Goal: Task Accomplishment & Management: Complete application form

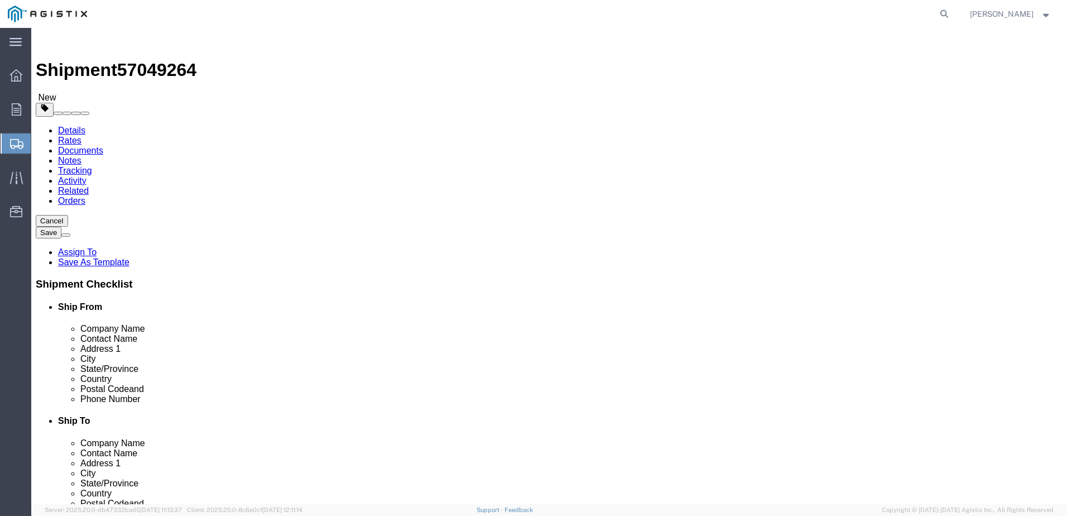
click select "Select Bulk Bundle(s) Cardboard Box(es) Carton(s) Crate(s) Drum(s) (Fiberboard)…"
select select "PSNS"
click select "Select Bulk Bundle(s) Cardboard Box(es) Carton(s) Crate(s) Drum(s) (Fiberboard)…"
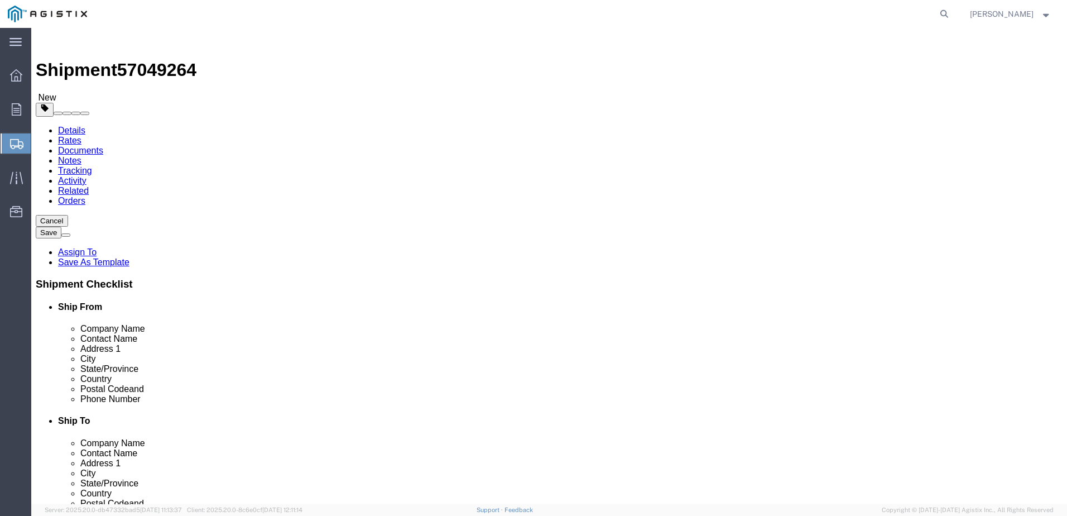
click input "text"
type input "1"
click input "text"
type input "66"
type input "44"
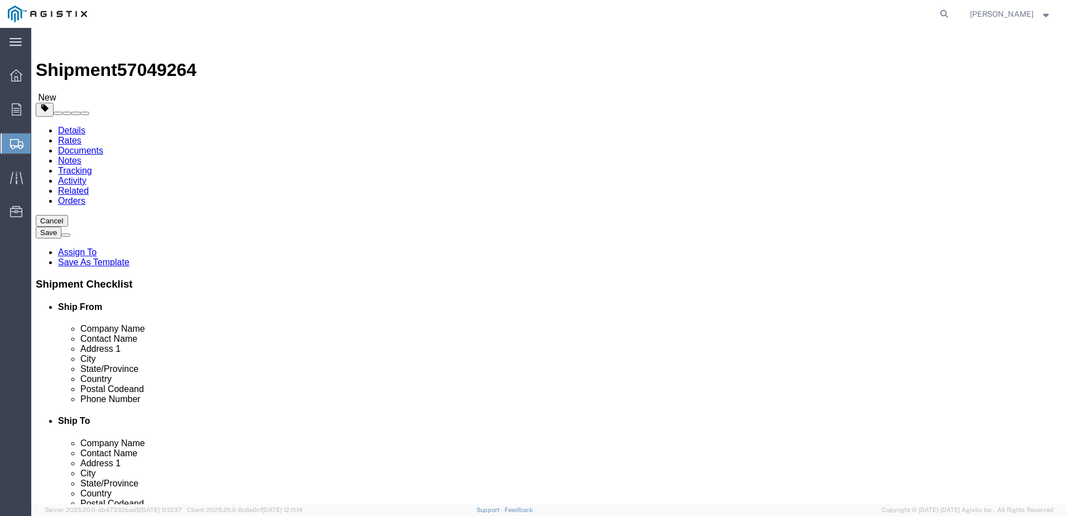
type input "73"
click input "0.00"
drag, startPoint x: 173, startPoint y: 279, endPoint x: 86, endPoint y: 284, distance: 87.2
click div "Weight 0.00 Select kgs lbs Ship. t°"
type input "598"
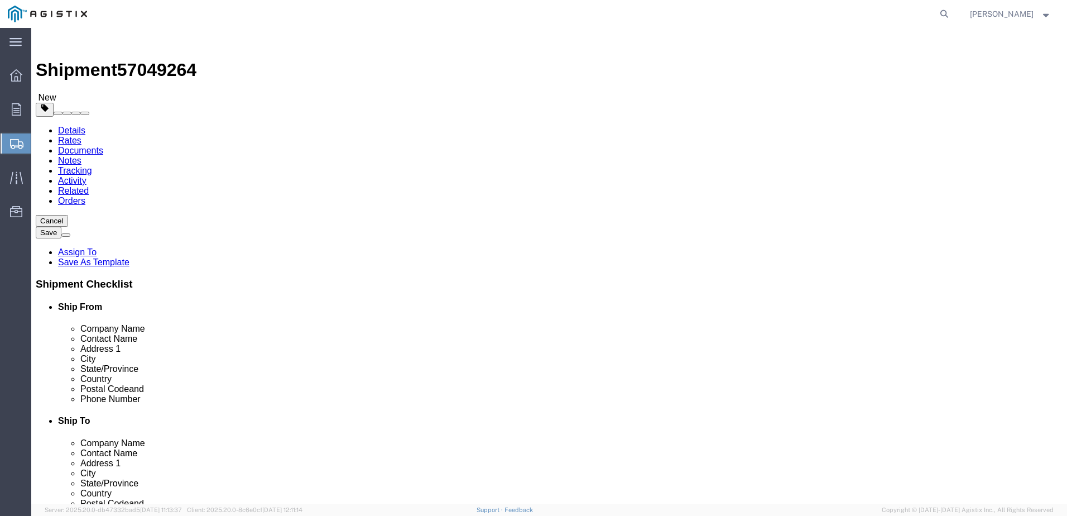
click link "Add Content"
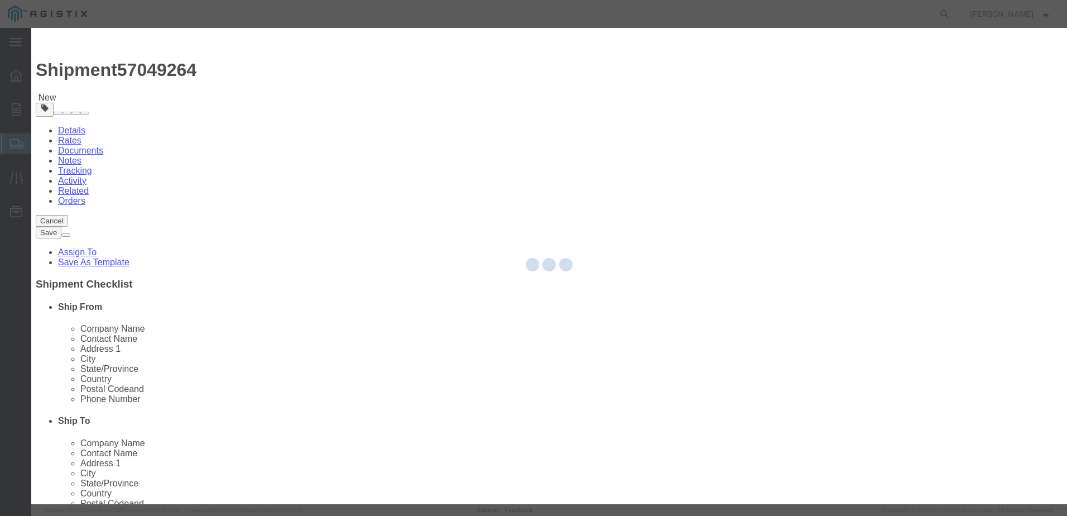
click at [424, 114] on div at bounding box center [549, 266] width 1036 height 476
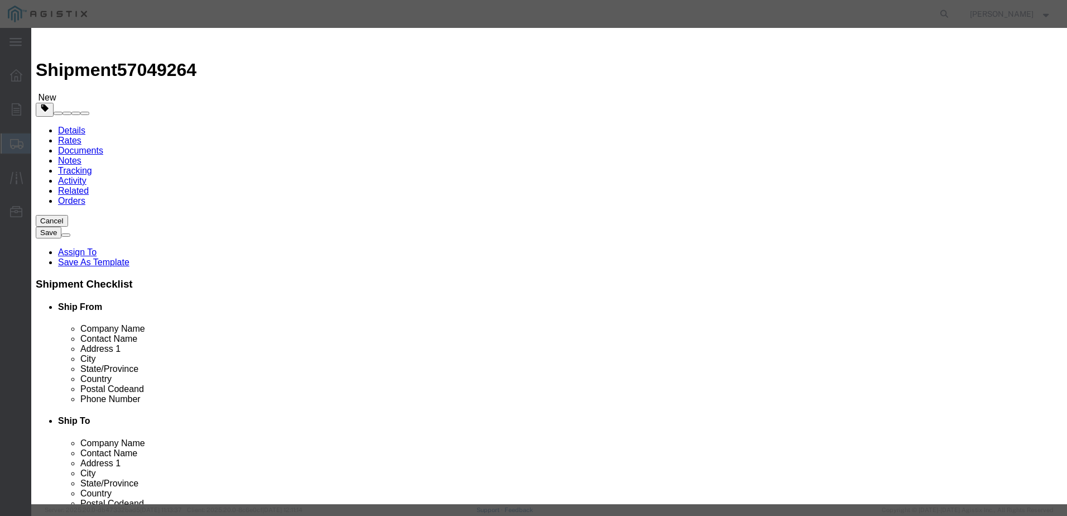
click input "text"
type input "Flexible Hose"
type input "10000"
type input "050970-04"
click input "10000"
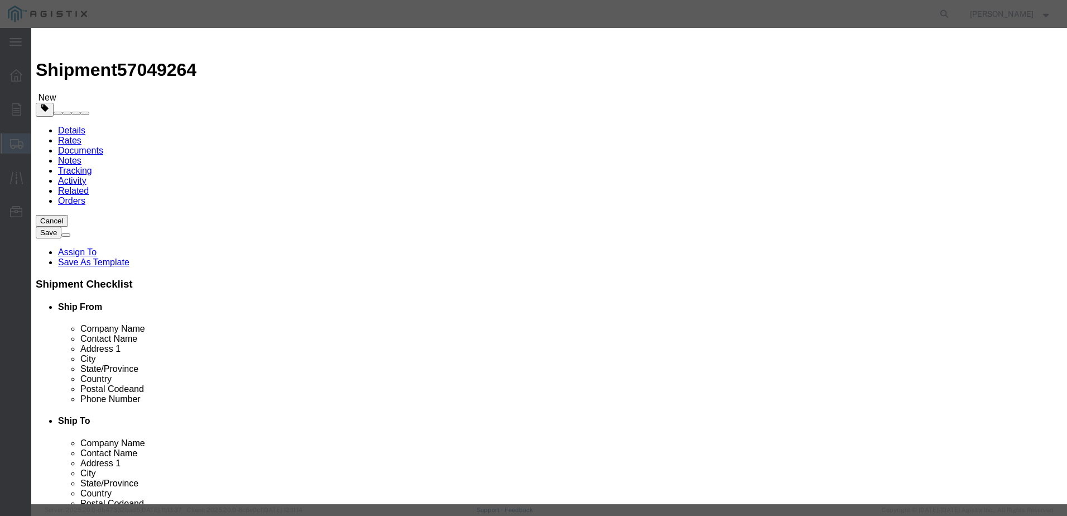
drag, startPoint x: 357, startPoint y: 126, endPoint x: 310, endPoint y: 132, distance: 47.2
click div "Total Value 10000 Select ADP AED AFN ALL AMD AOA ARS ATS AUD AWG AZN BAM BBD BD…"
type input "3000"
drag, startPoint x: 341, startPoint y: 102, endPoint x: 304, endPoint y: 107, distance: 37.7
click div "Pieces 0 Select Bag Barrels 100Board Feet Bottle Box Blister Pack Carats Can Ca…"
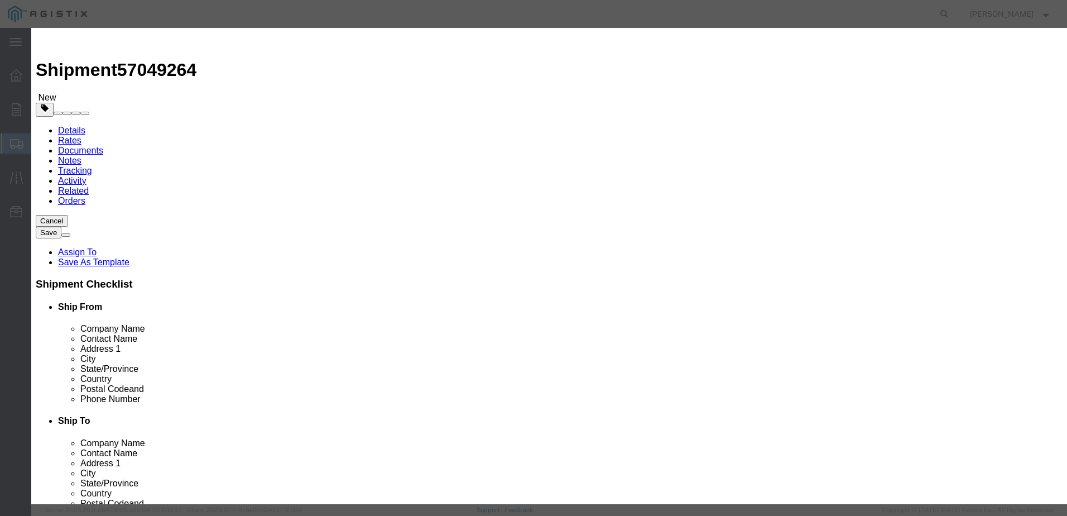
type input "1"
click select "Select 50 55 60 65 70 85 92.5 100 125 175 250 300 400"
select select "250"
click select "Select 50 55 60 65 70 85 92.5 100 125 175 250 300 400"
click input "050970-04"
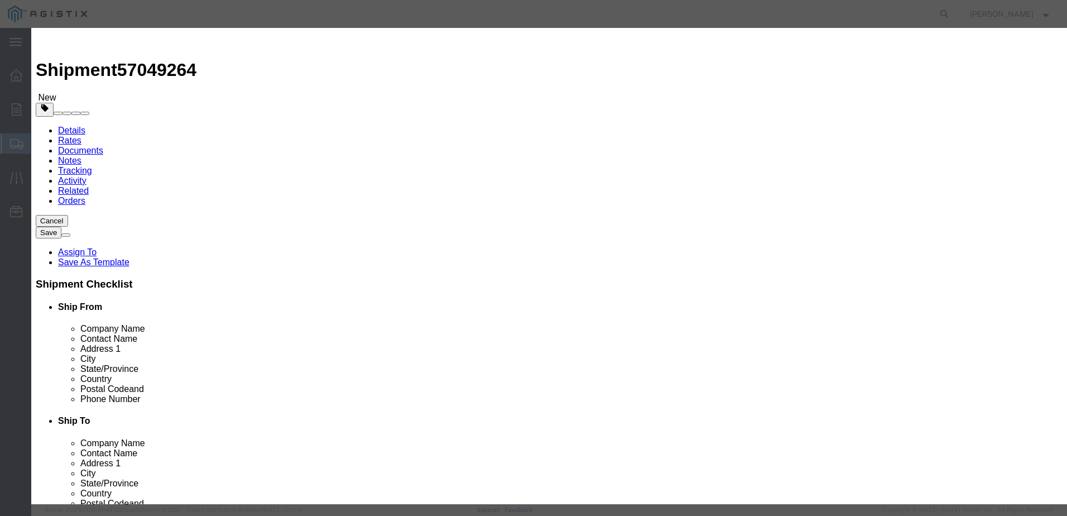
type input "050970-03"
click button "Save & Close"
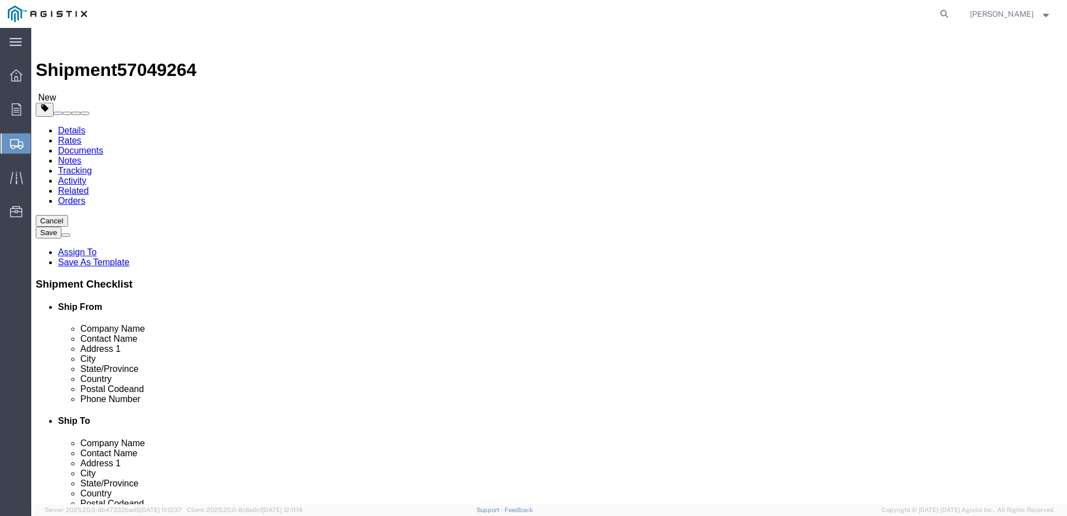
click link "Add Content"
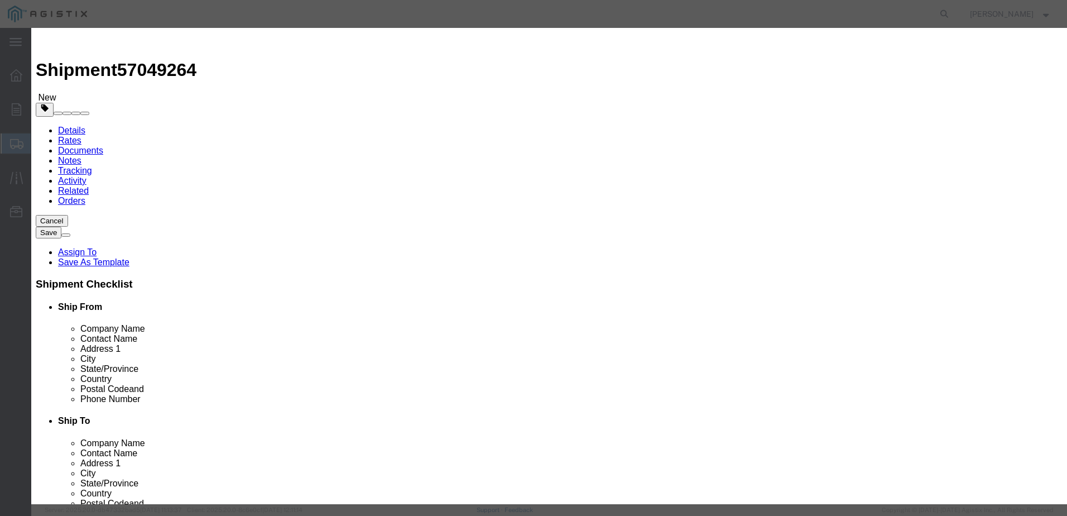
click button "Close"
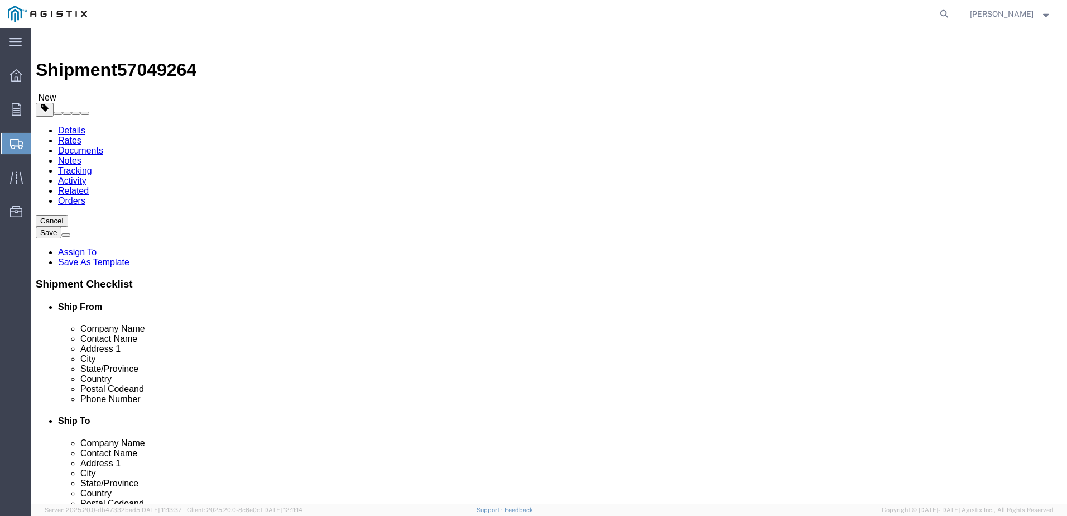
click p "Flexible Hose"
click li "Postal Code and"
click h4 "Ship From"
click h4 "Package Information"
click span "Purchase Order"
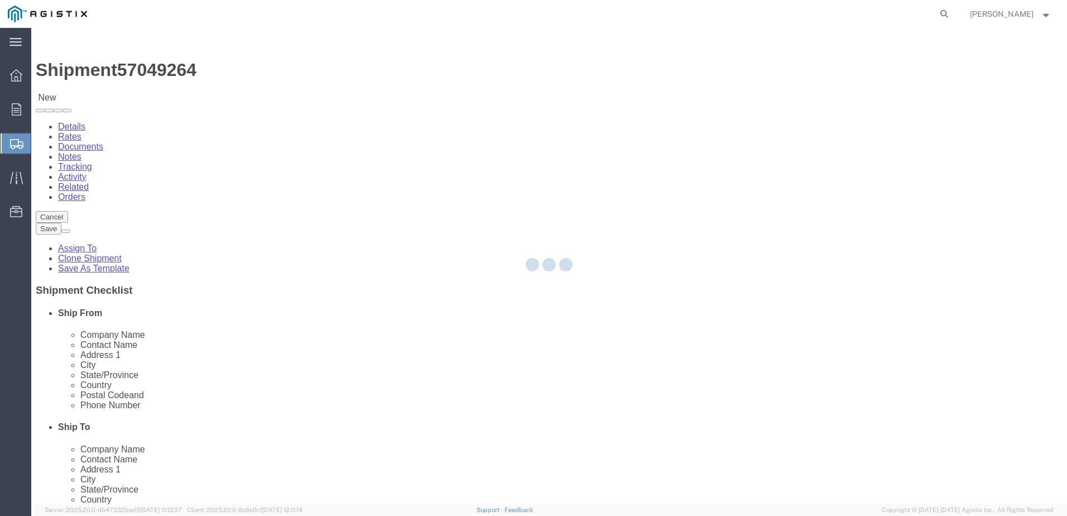
select select "36030"
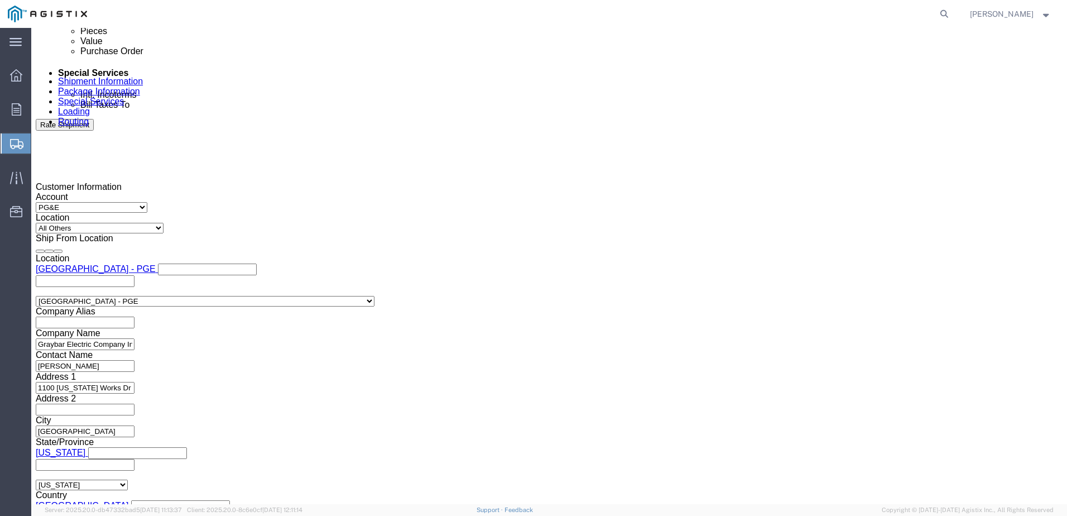
scroll to position [670, 0]
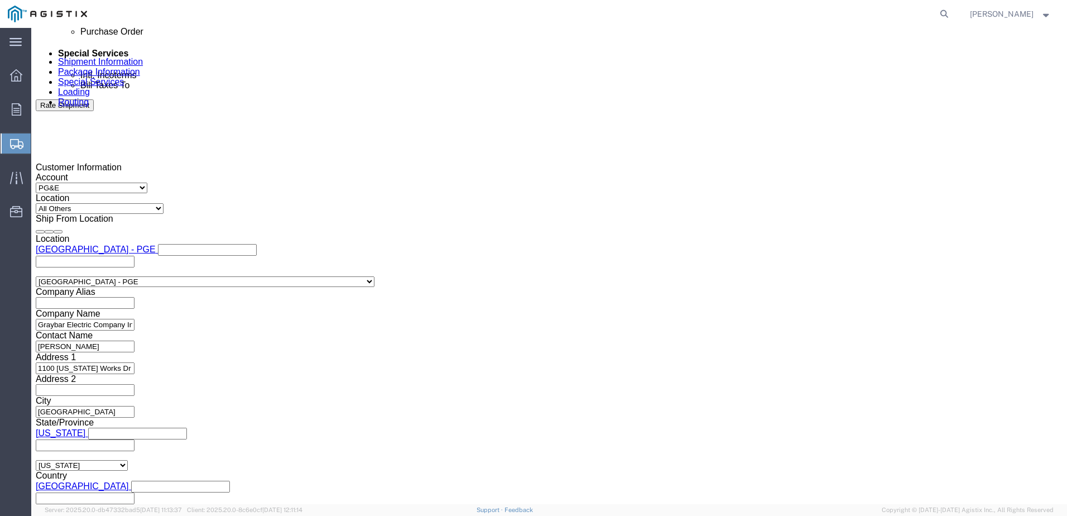
click input "text"
type input "3501421070"
click select "Select Account Type Activity ID Airline Appointment Number ASN Batch Request # …"
select select "DELNUM"
click select "Select Account Type Activity ID Airline Appointment Number ASN Batch Request # …"
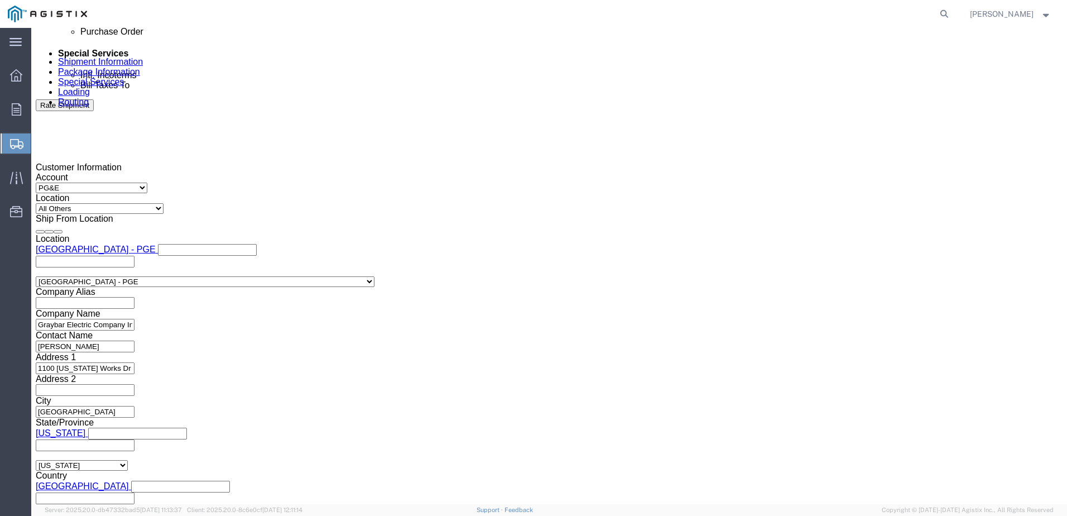
click input "text"
type input "8001353706"
click select "Select Account Type Activity ID Airline Appointment Number ASN Batch Request # …"
select select "SALEORDR"
click select "Select Account Type Activity ID Airline Appointment Number ASN Batch Request # …"
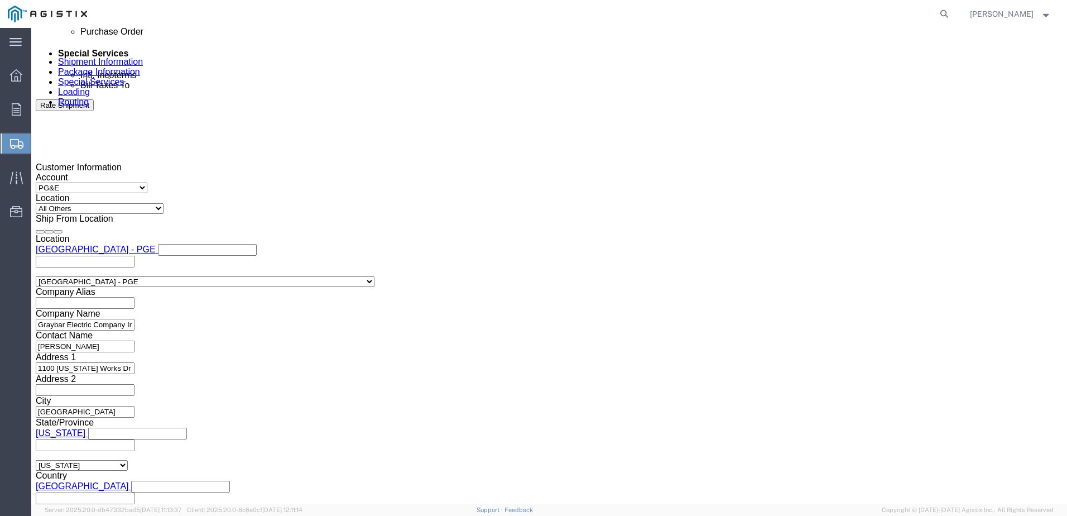
click input "text"
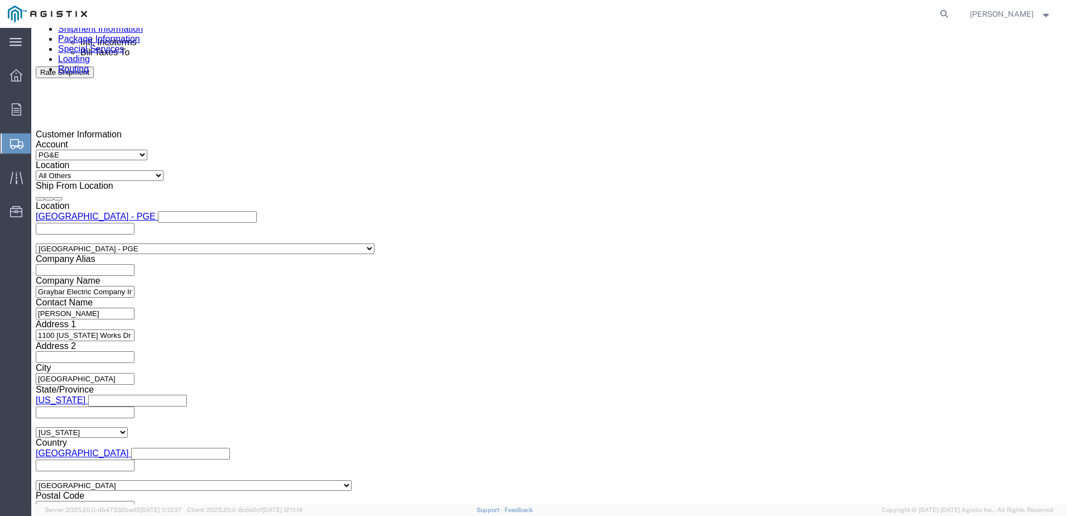
scroll to position [751, 0]
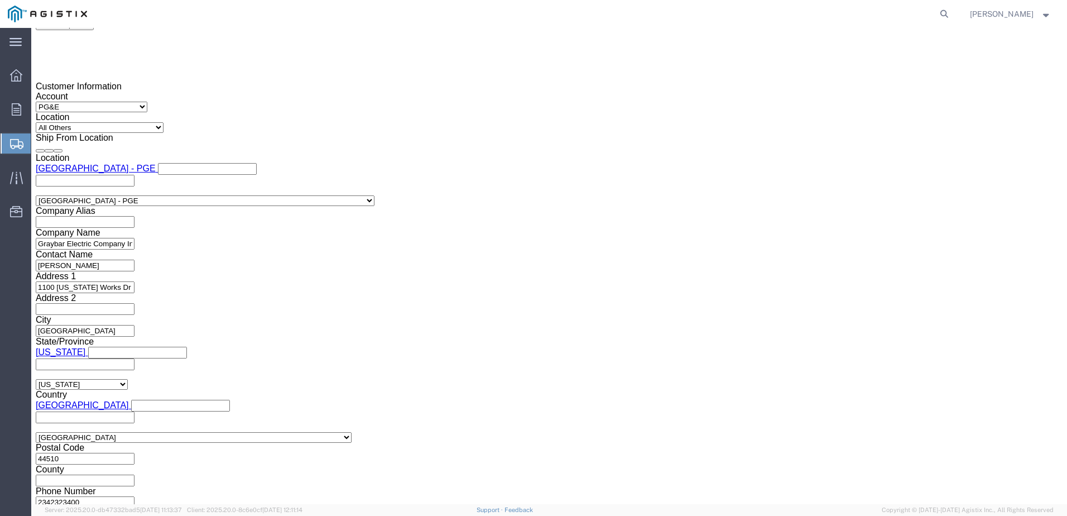
type input "3000702072"
click button "Continue"
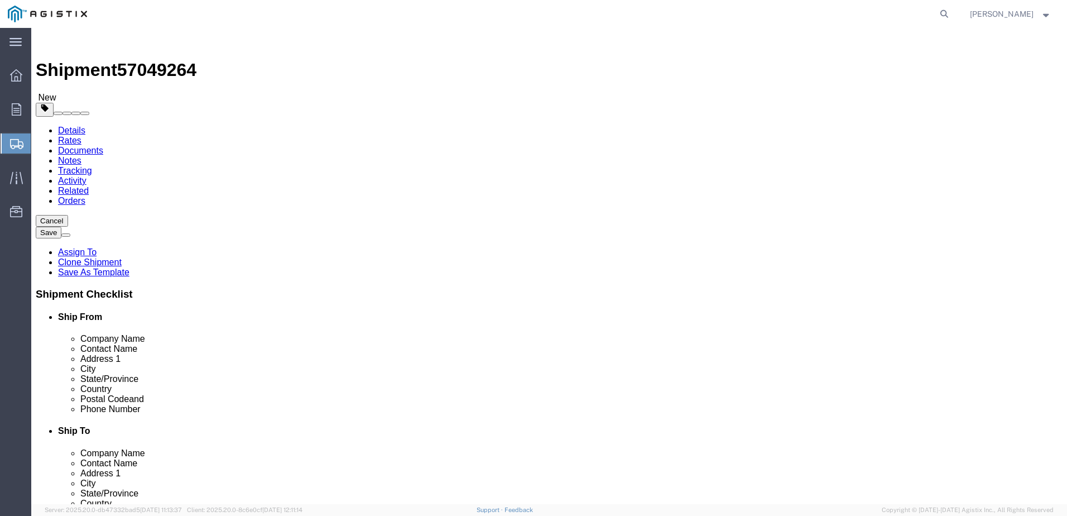
click select "Select Bulk Bundle(s) Cardboard Box(es) Carton(s) Crate(s) Drum(s) (Fiberboard)…"
select select "PSNS"
click select "Select Bulk Bundle(s) Cardboard Box(es) Carton(s) Crate(s) Drum(s) (Fiberboard)…"
click input "text"
type input "1"
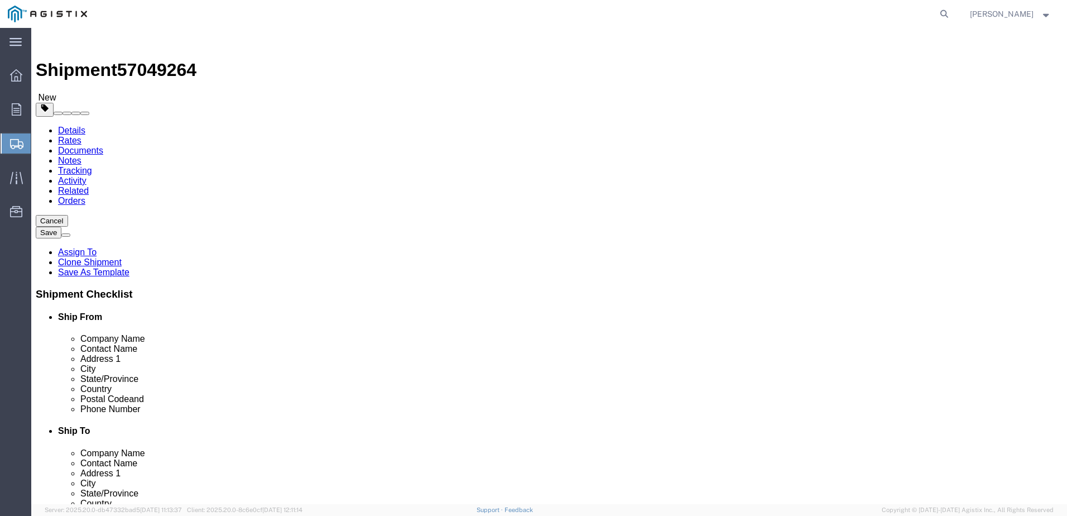
click input "text"
type input "66"
type input "44"
type input "73"
click input "0.00"
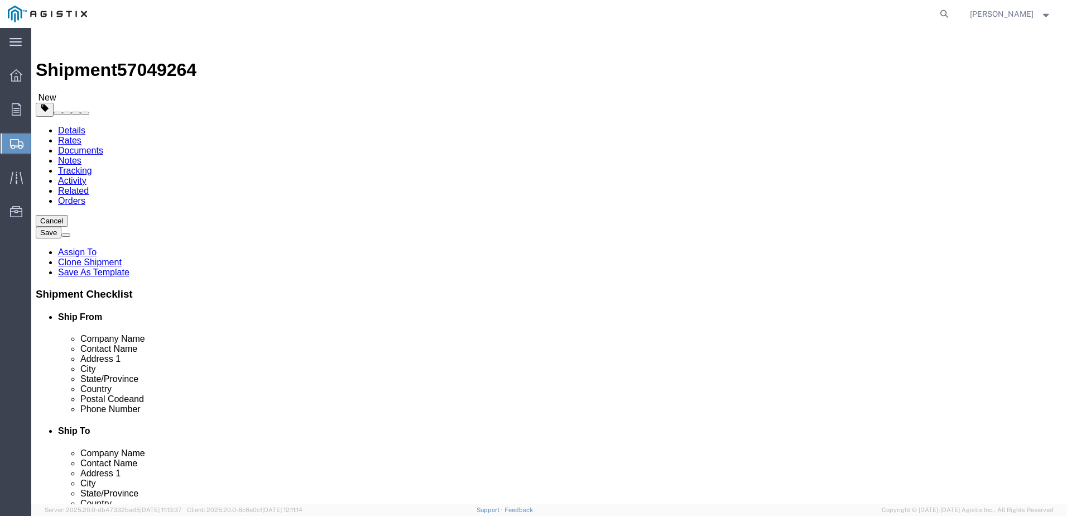
type input "0"
type input "598"
click button "Rate Shipment"
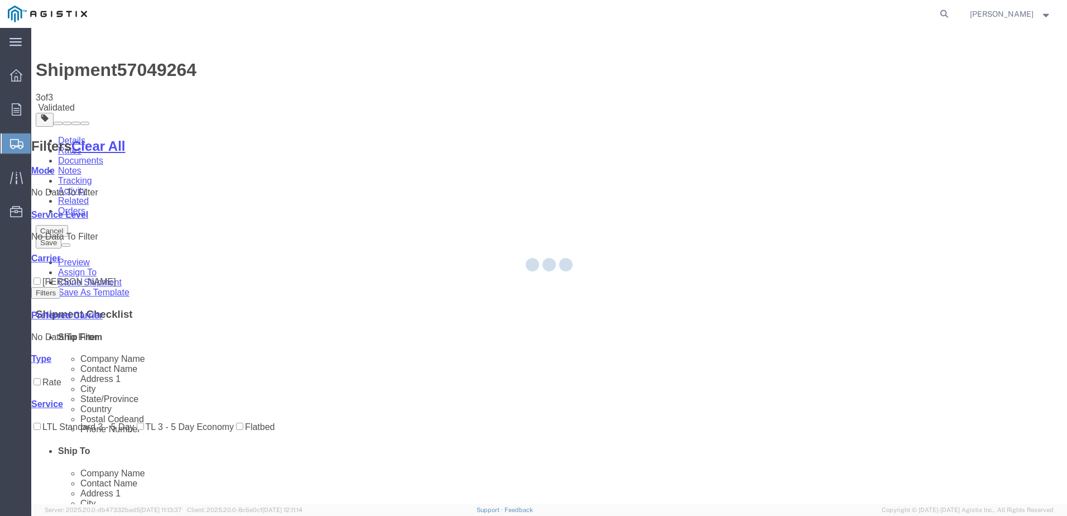
select select "36030"
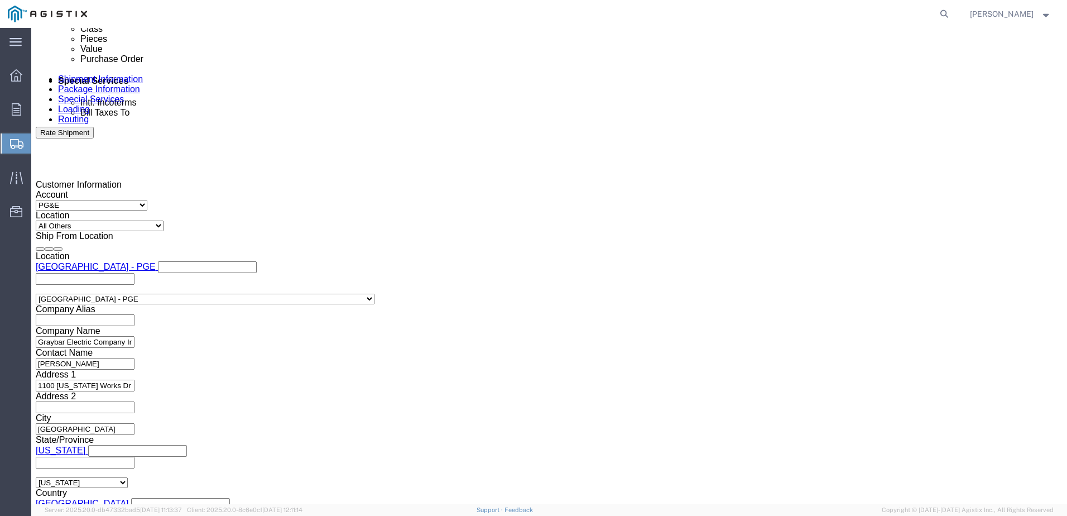
scroll to position [726, 0]
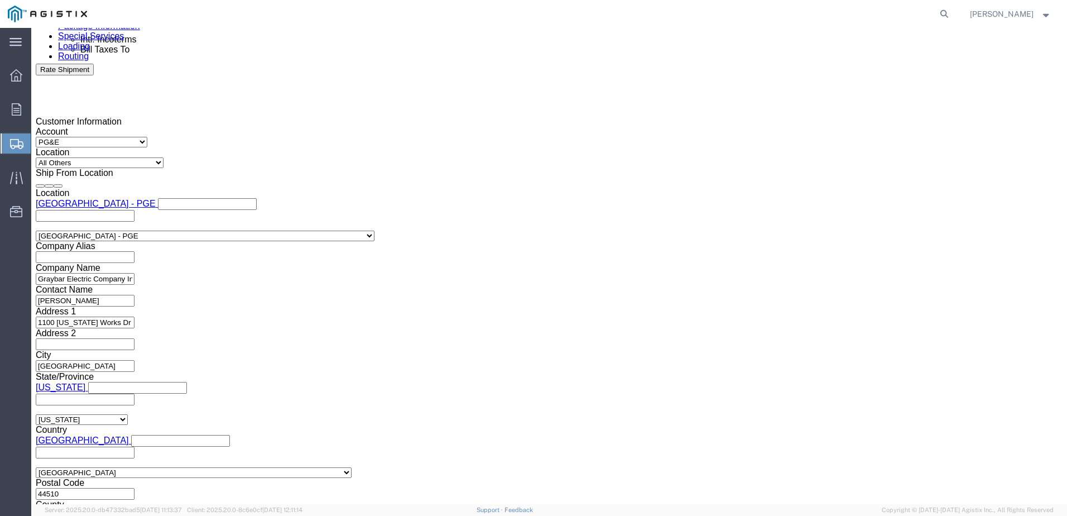
click button "Rate Shipment"
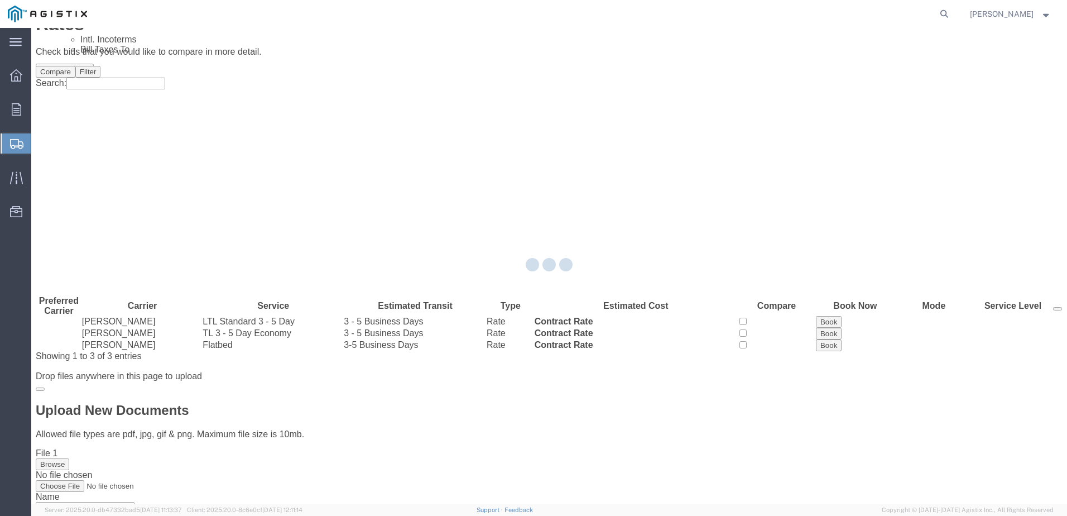
scroll to position [0, 0]
